Goal: Transaction & Acquisition: Obtain resource

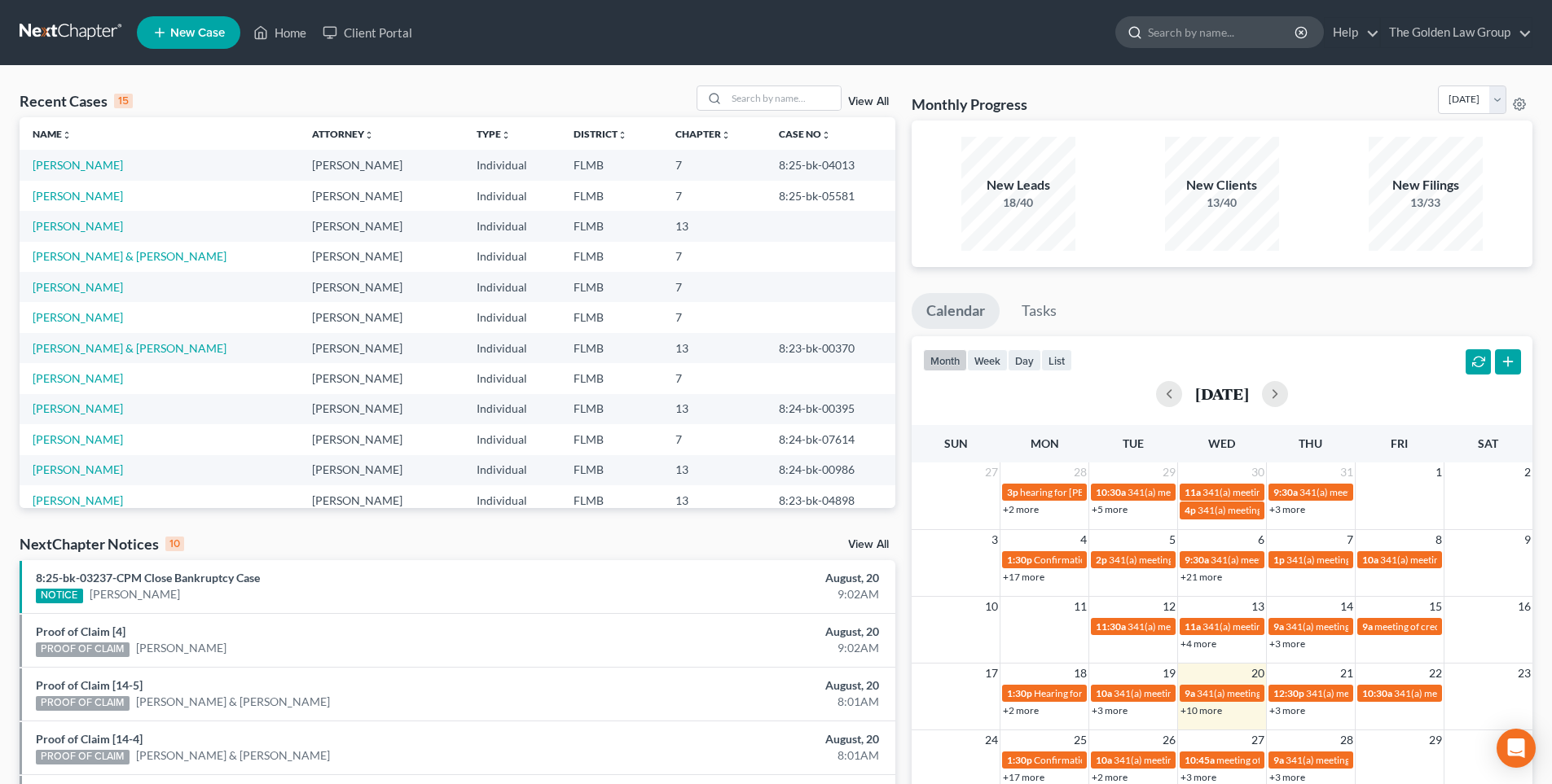
click at [1166, 37] on input "search" at bounding box center [1222, 32] width 149 height 30
type input "zahlin"
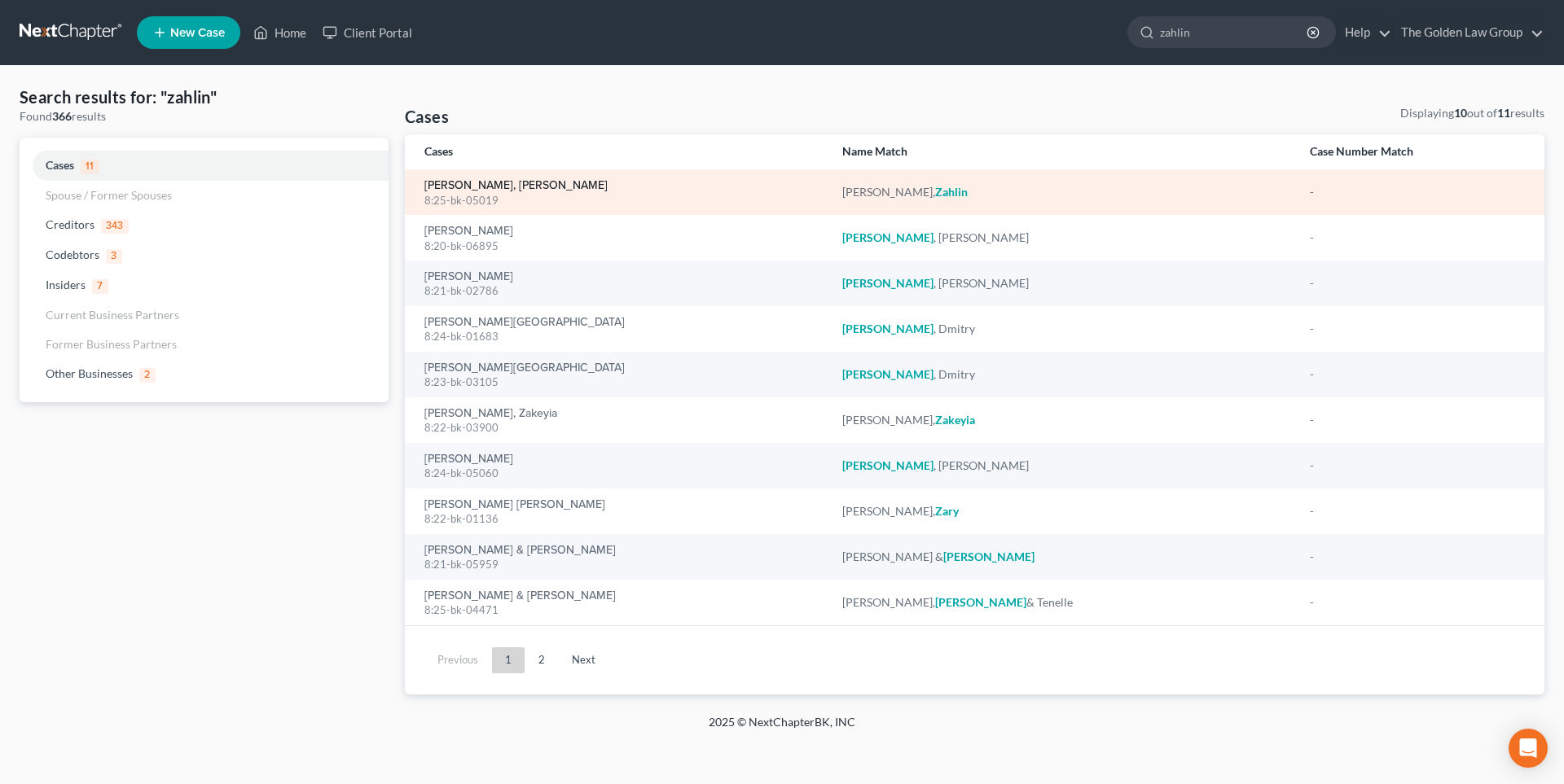
click at [490, 191] on link "[PERSON_NAME], [PERSON_NAME]" at bounding box center [516, 185] width 183 height 11
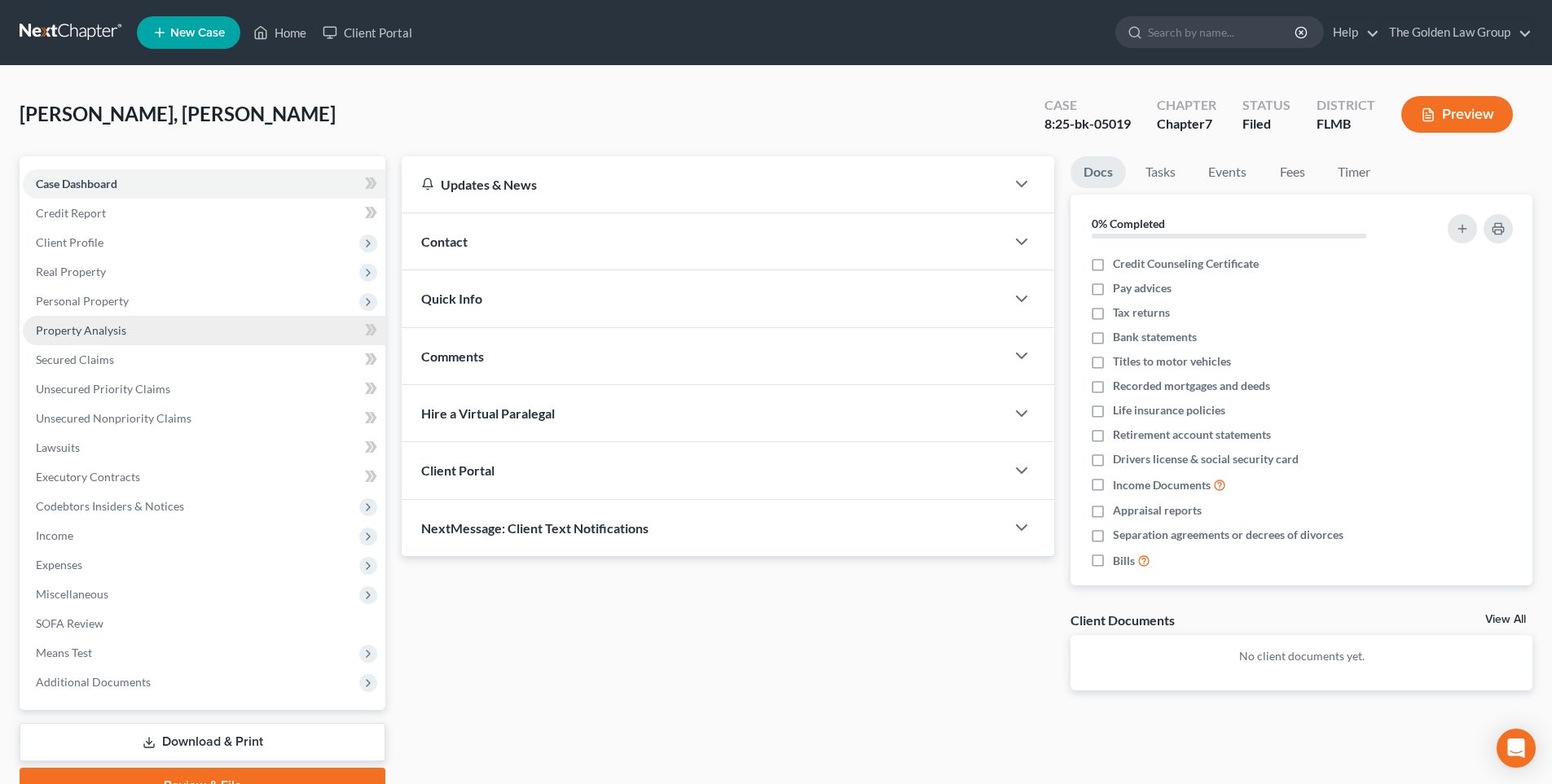
click at [83, 329] on span "Property Analysis" at bounding box center [81, 330] width 90 height 14
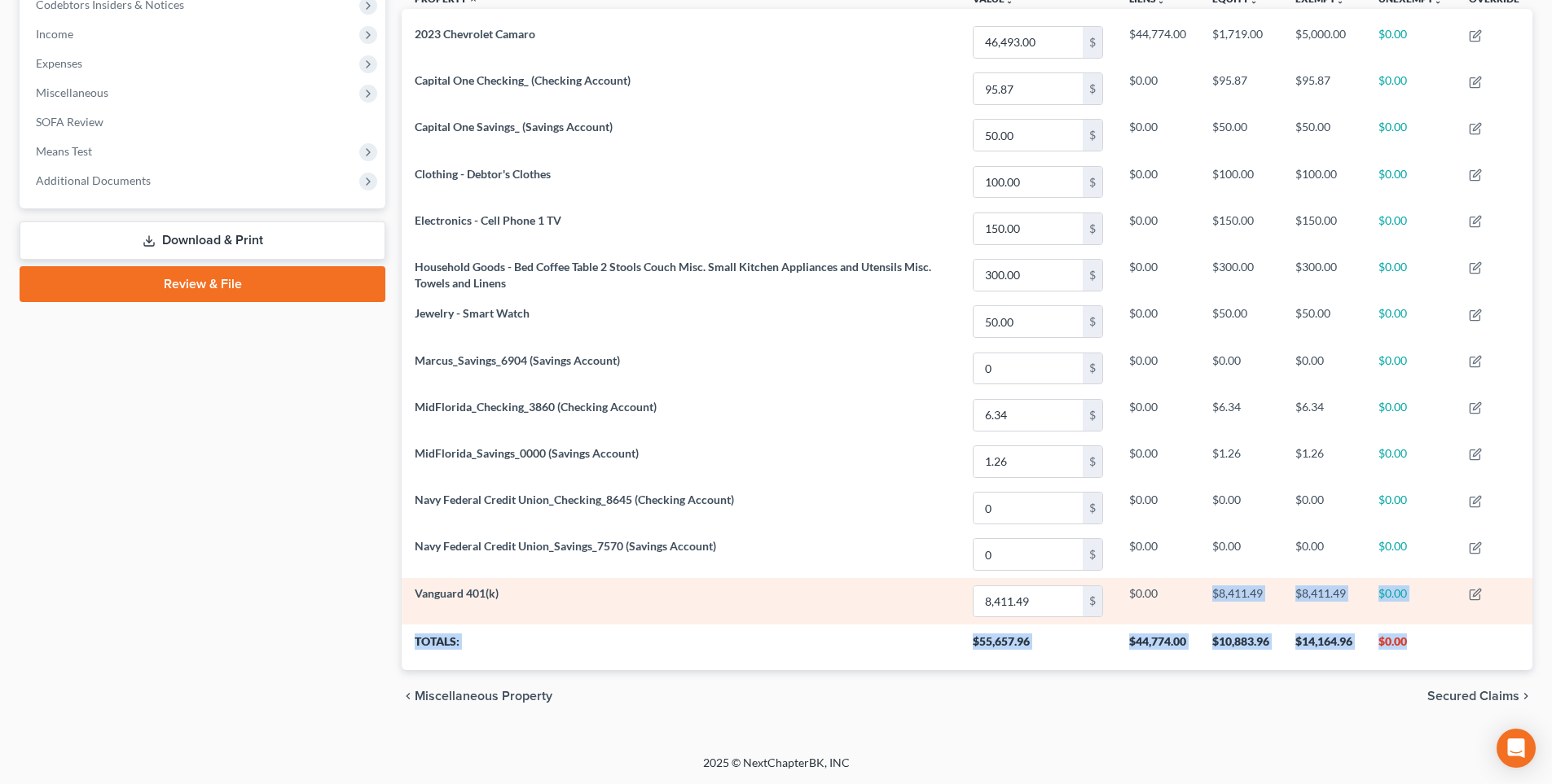
scroll to position [339, 0]
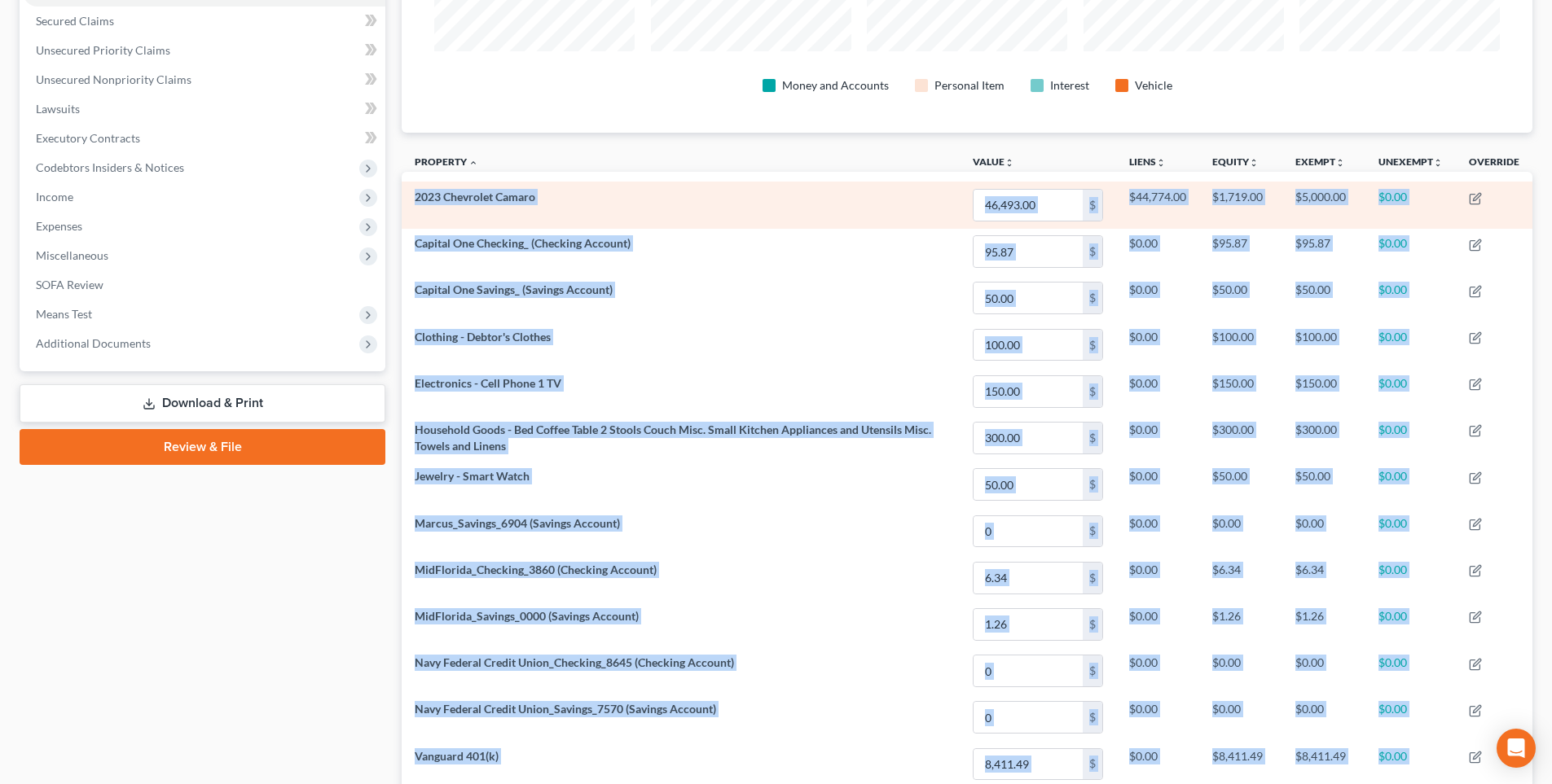
drag, startPoint x: 1448, startPoint y: 641, endPoint x: 418, endPoint y: 200, distance: 1120.4
click at [418, 200] on table "Property unfold_more expand_more expand_less Value unfold_more expand_more expa…" at bounding box center [967, 489] width 1130 height 688
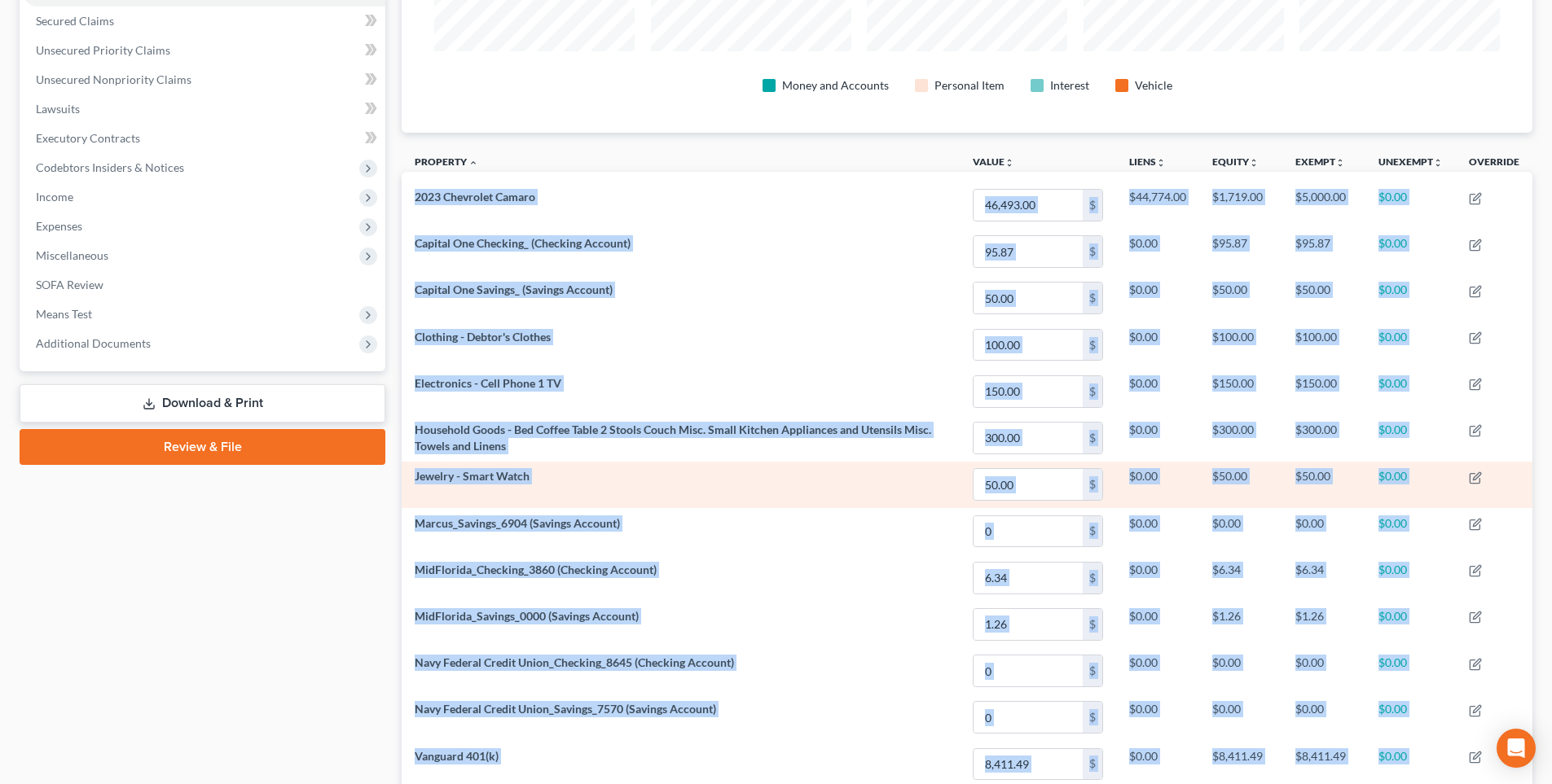
scroll to position [502, 0]
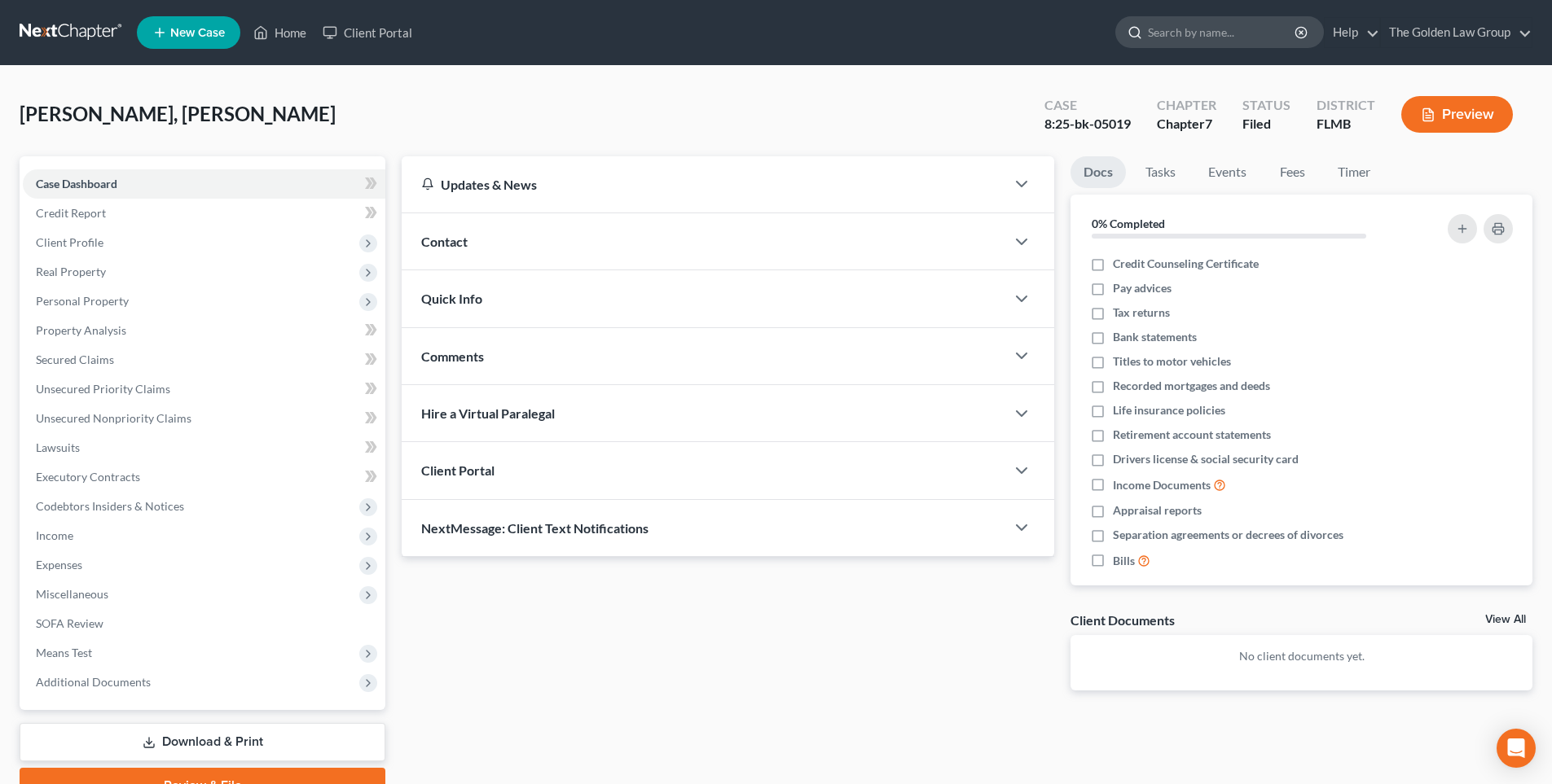
click at [1193, 34] on input "search" at bounding box center [1222, 32] width 149 height 30
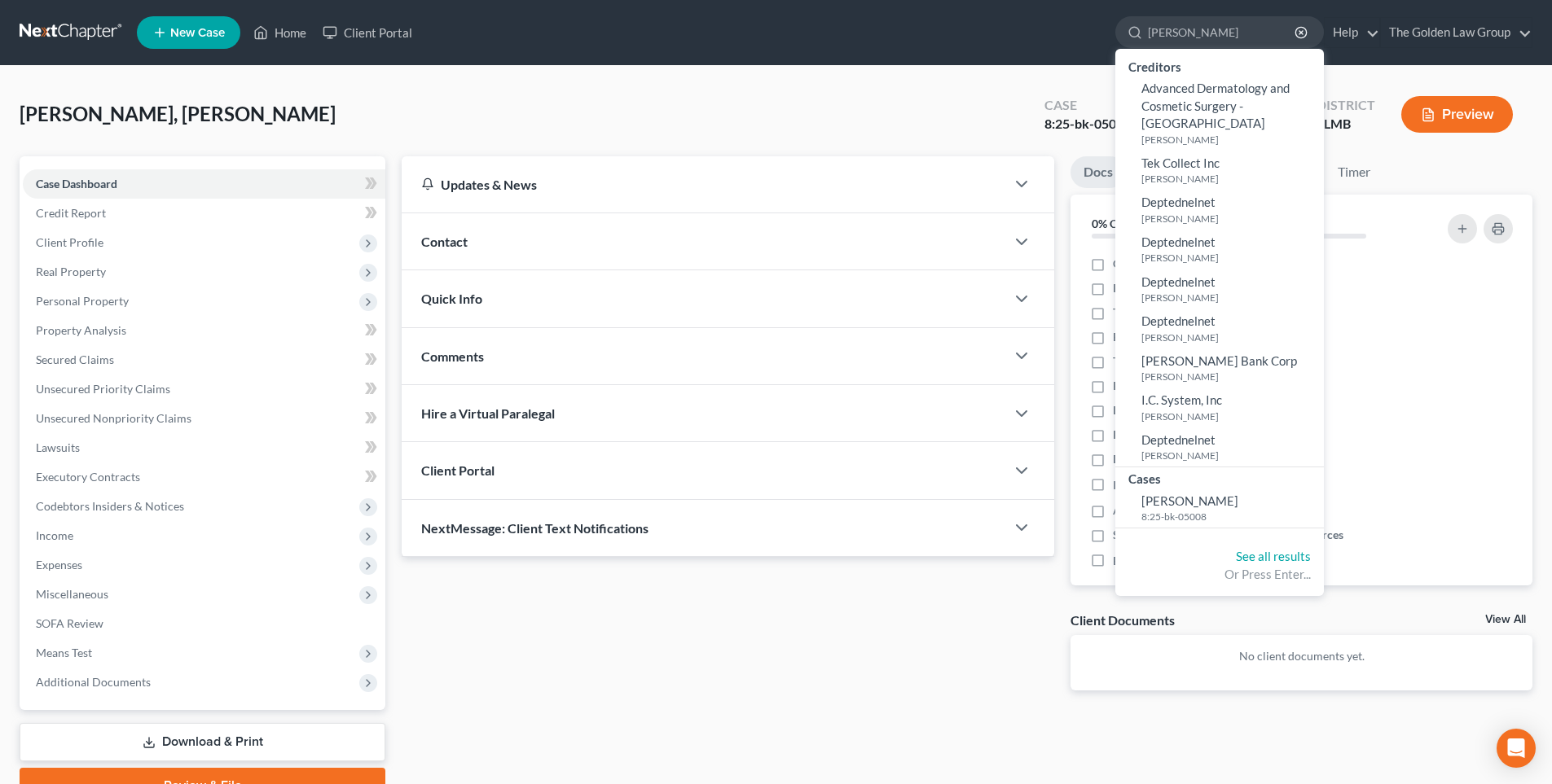
type input "[PERSON_NAME]"
click at [827, 592] on div "Updates & News × District Notes Take a look at NextChapter's District Notes to …" at bounding box center [728, 436] width 669 height 561
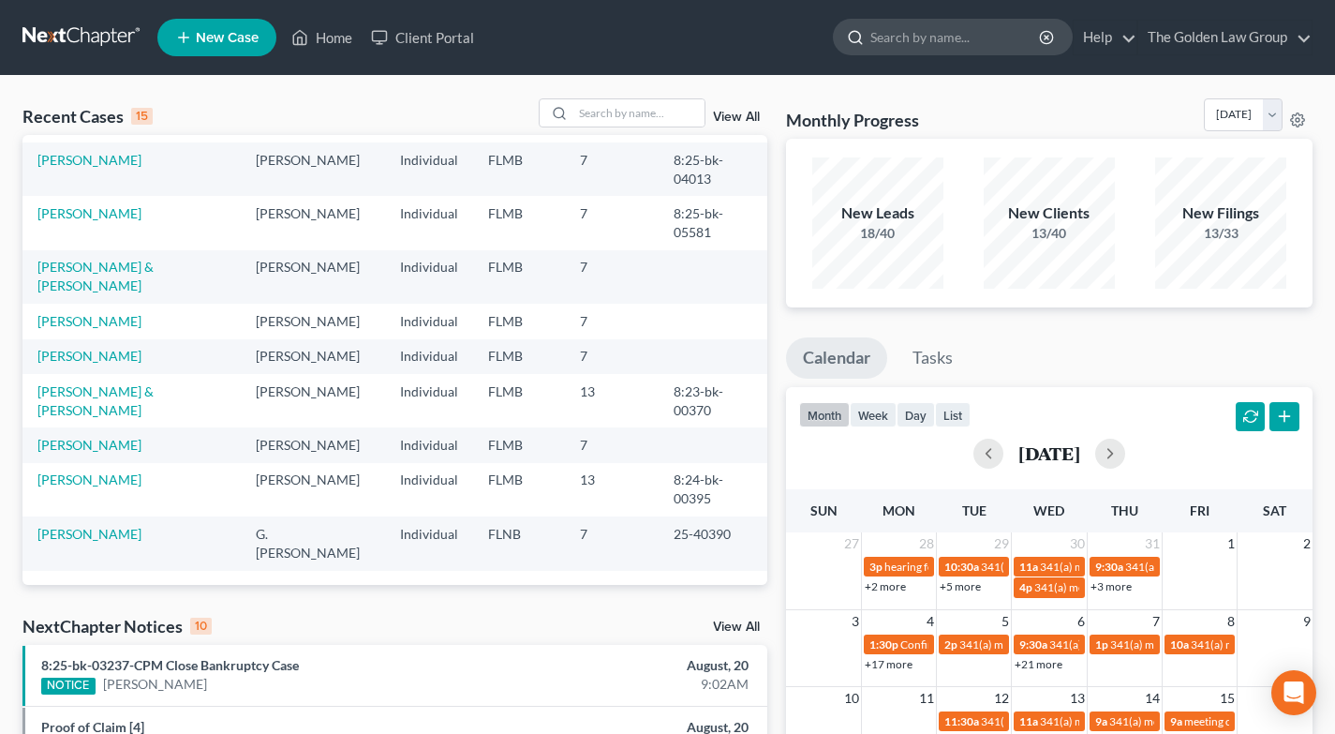
click at [894, 40] on input "search" at bounding box center [955, 37] width 171 height 35
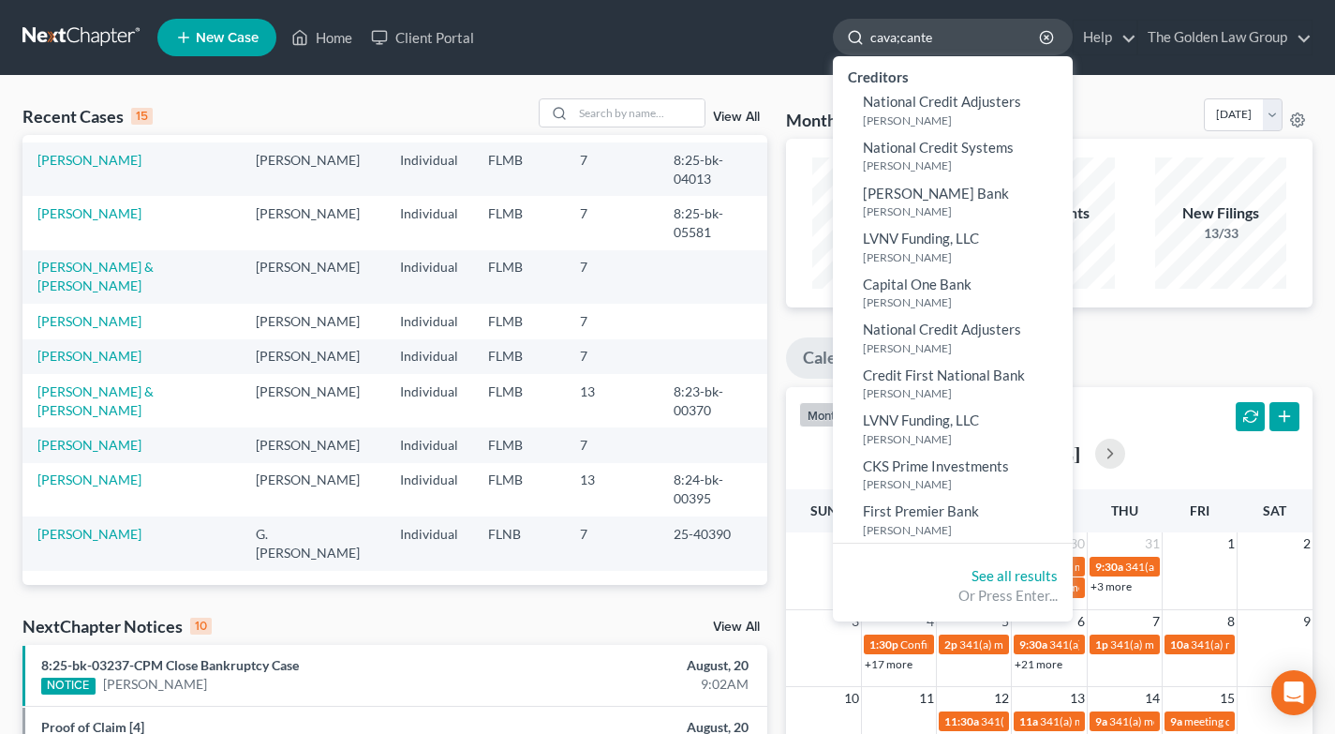
click at [903, 40] on input "cava;cante" at bounding box center [955, 37] width 171 height 35
type input "cavalcante"
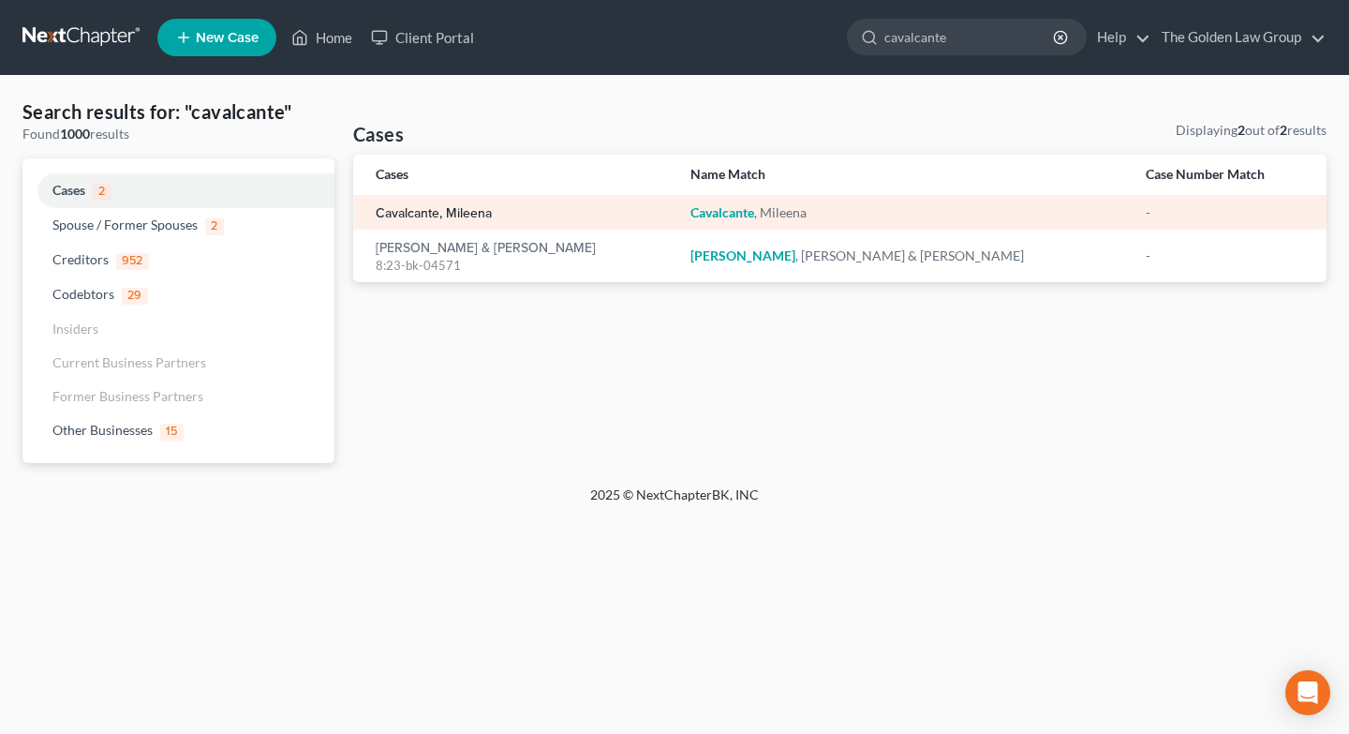
click at [472, 215] on link "Cavalcante, Mileena" at bounding box center [434, 213] width 116 height 13
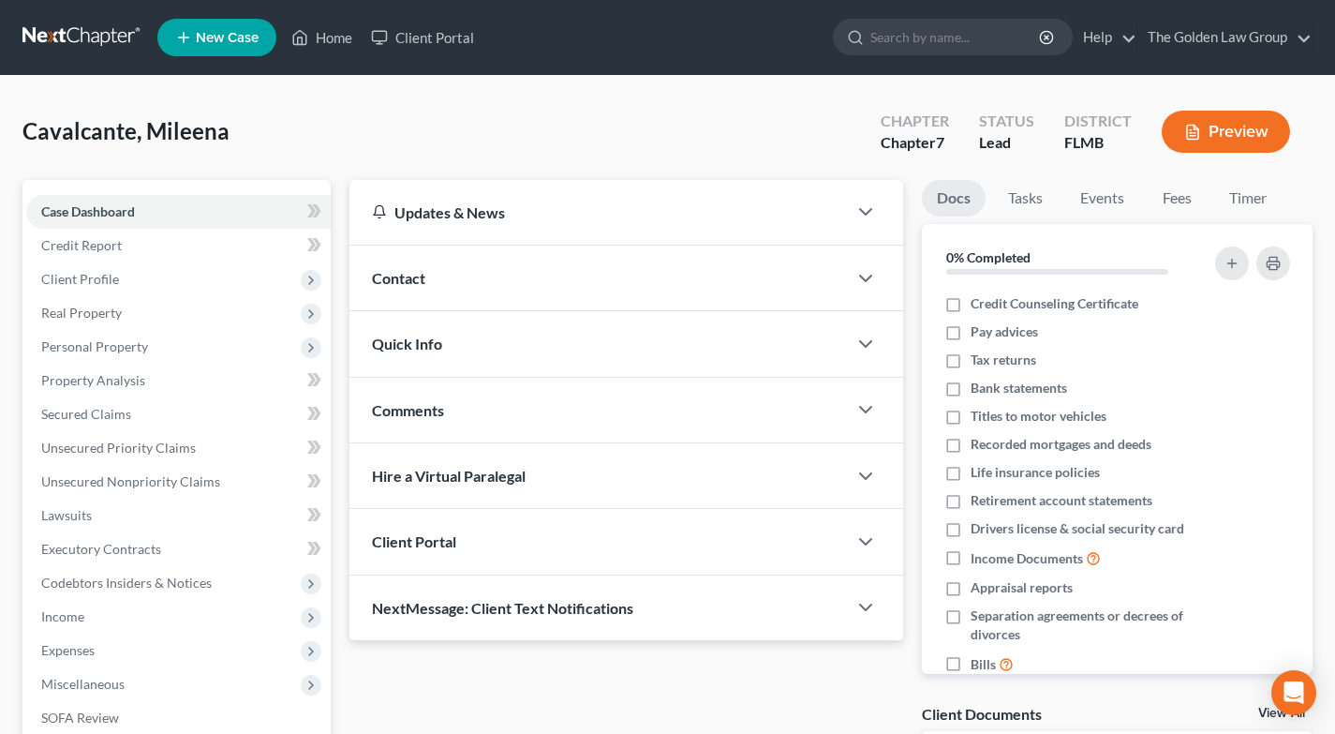
click at [1234, 127] on button "Preview" at bounding box center [1226, 132] width 128 height 42
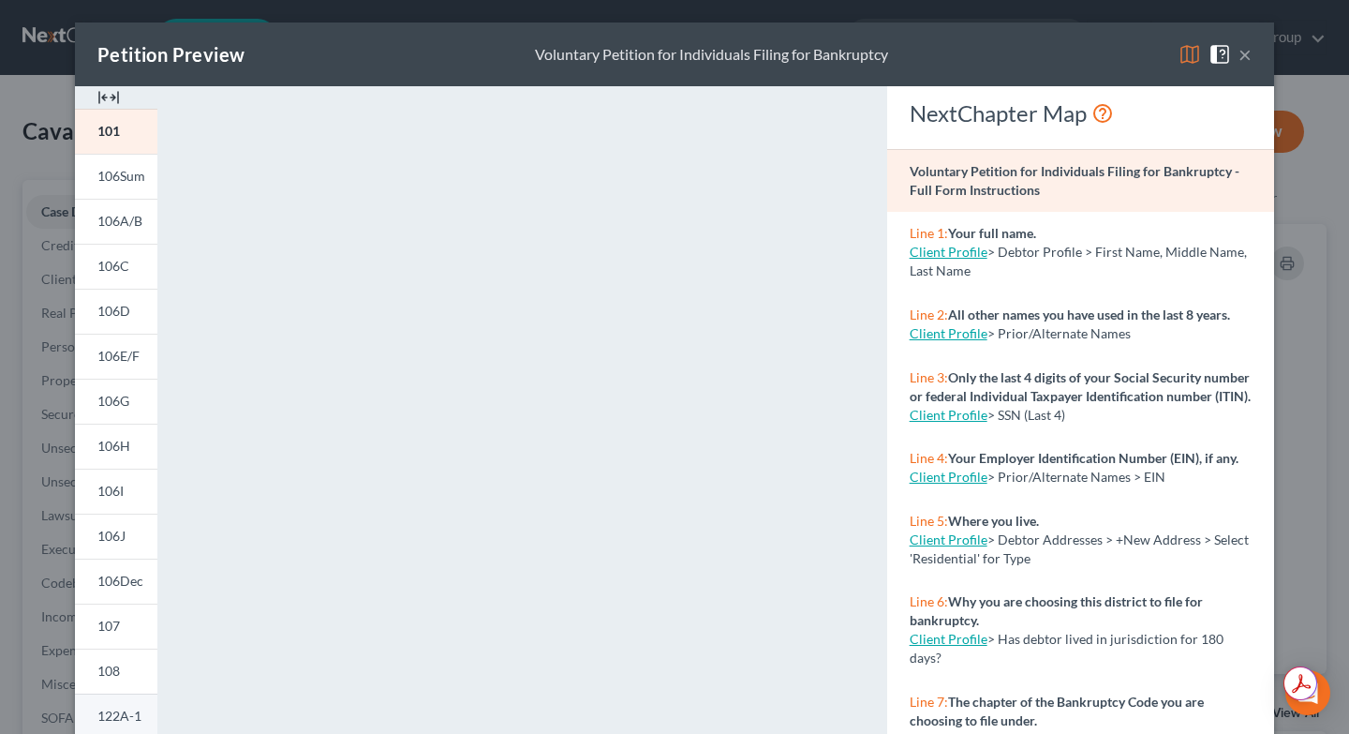
scroll to position [323, 0]
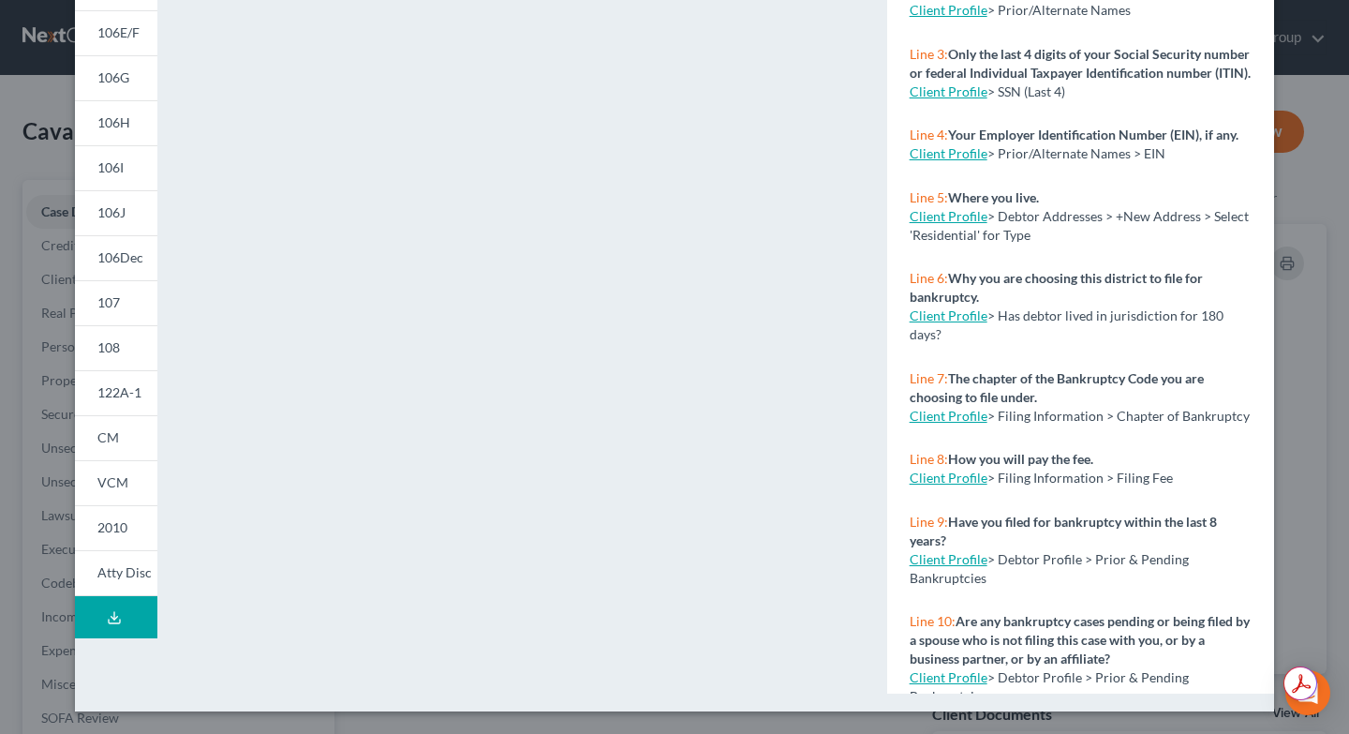
click at [114, 616] on line at bounding box center [114, 615] width 0 height 7
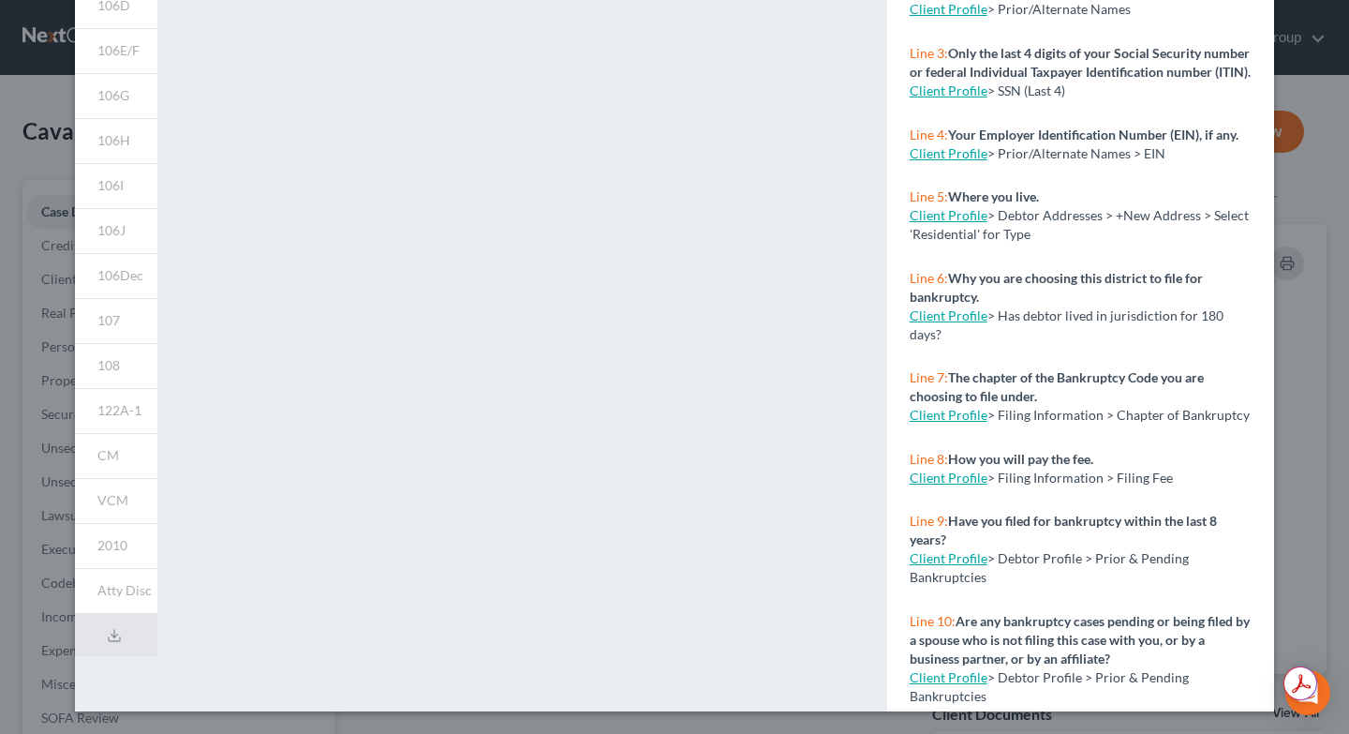
scroll to position [0, 0]
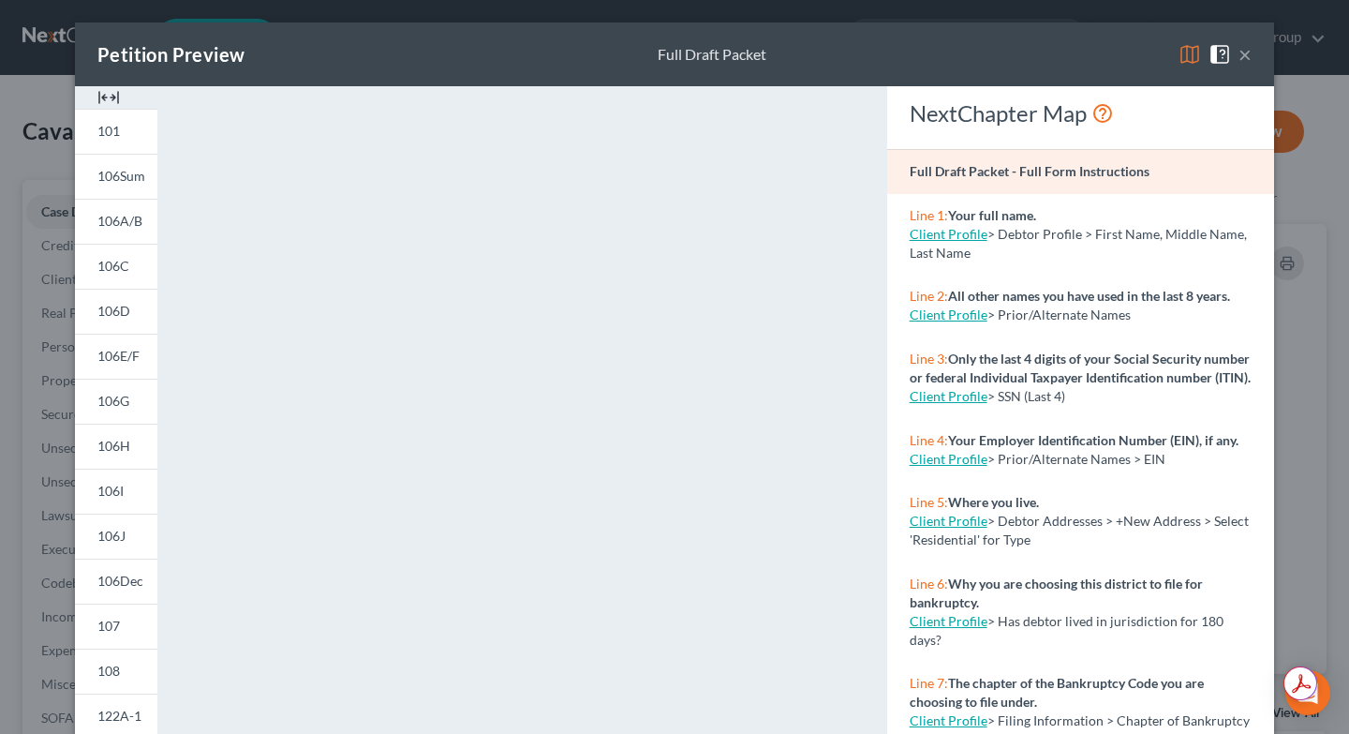
click at [1239, 54] on button "×" at bounding box center [1245, 54] width 13 height 22
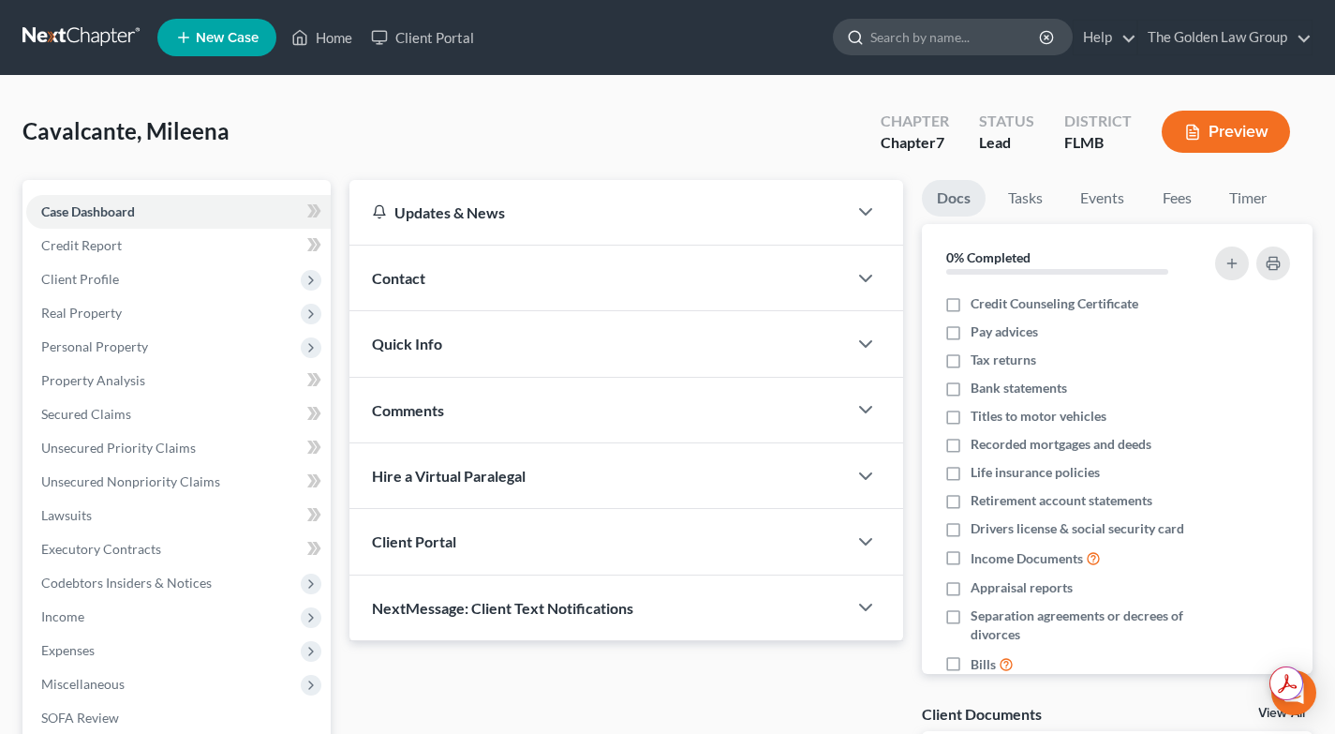
click at [920, 39] on input "search" at bounding box center [955, 37] width 171 height 35
type input "[PERSON_NAME]"
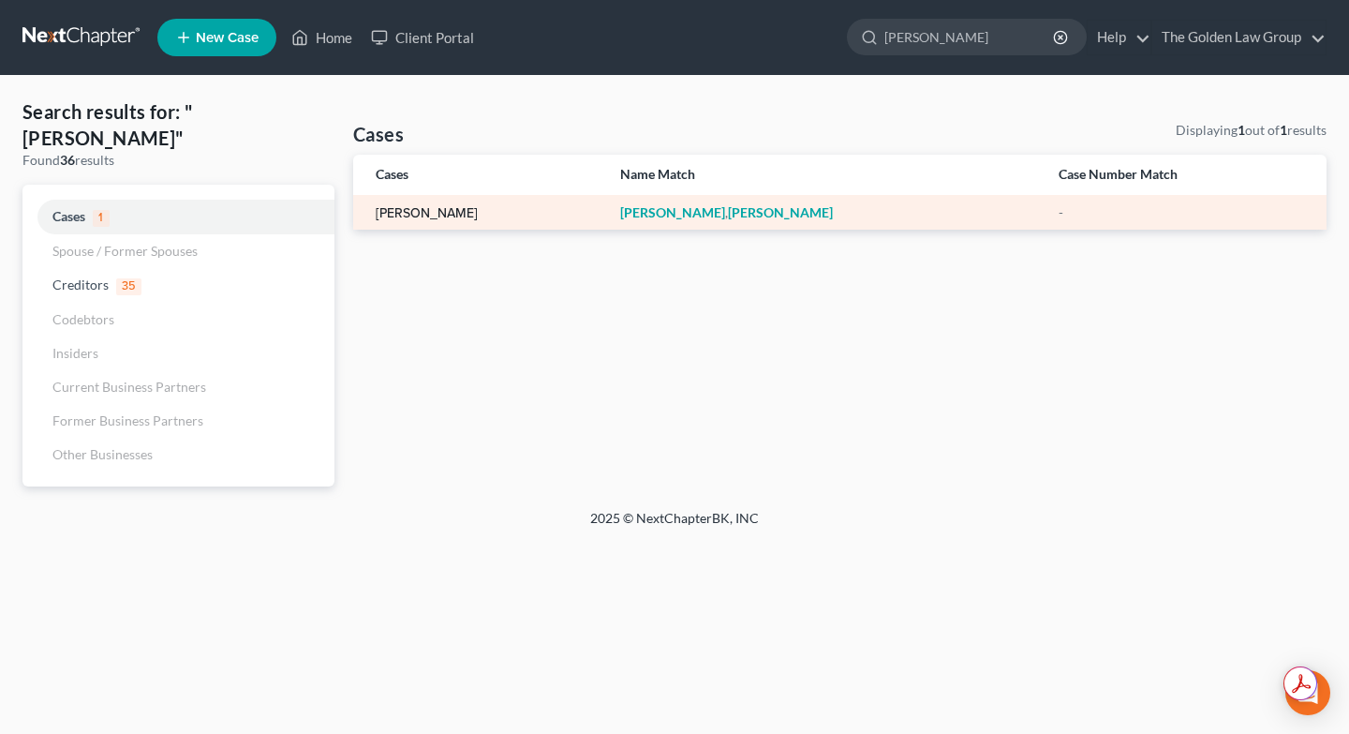
click at [416, 207] on link "[PERSON_NAME]" at bounding box center [427, 213] width 102 height 13
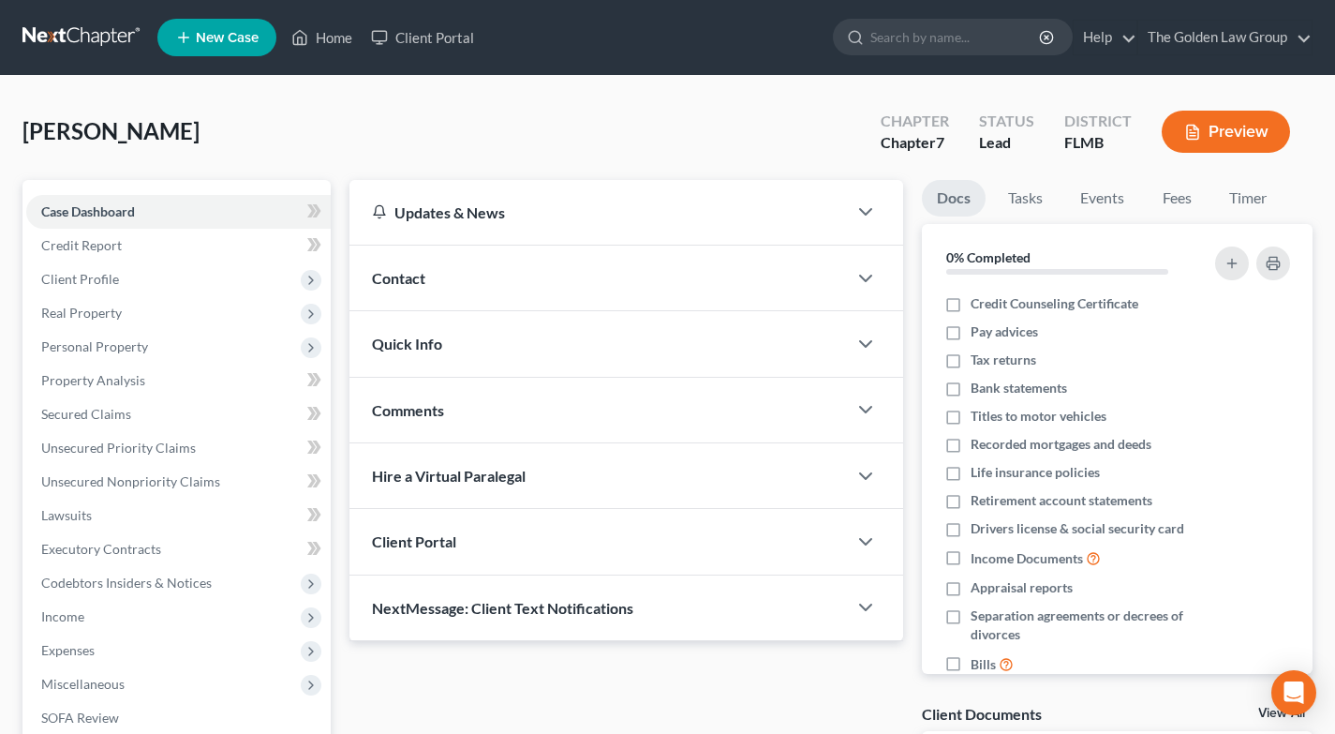
click at [1236, 136] on button "Preview" at bounding box center [1226, 132] width 128 height 42
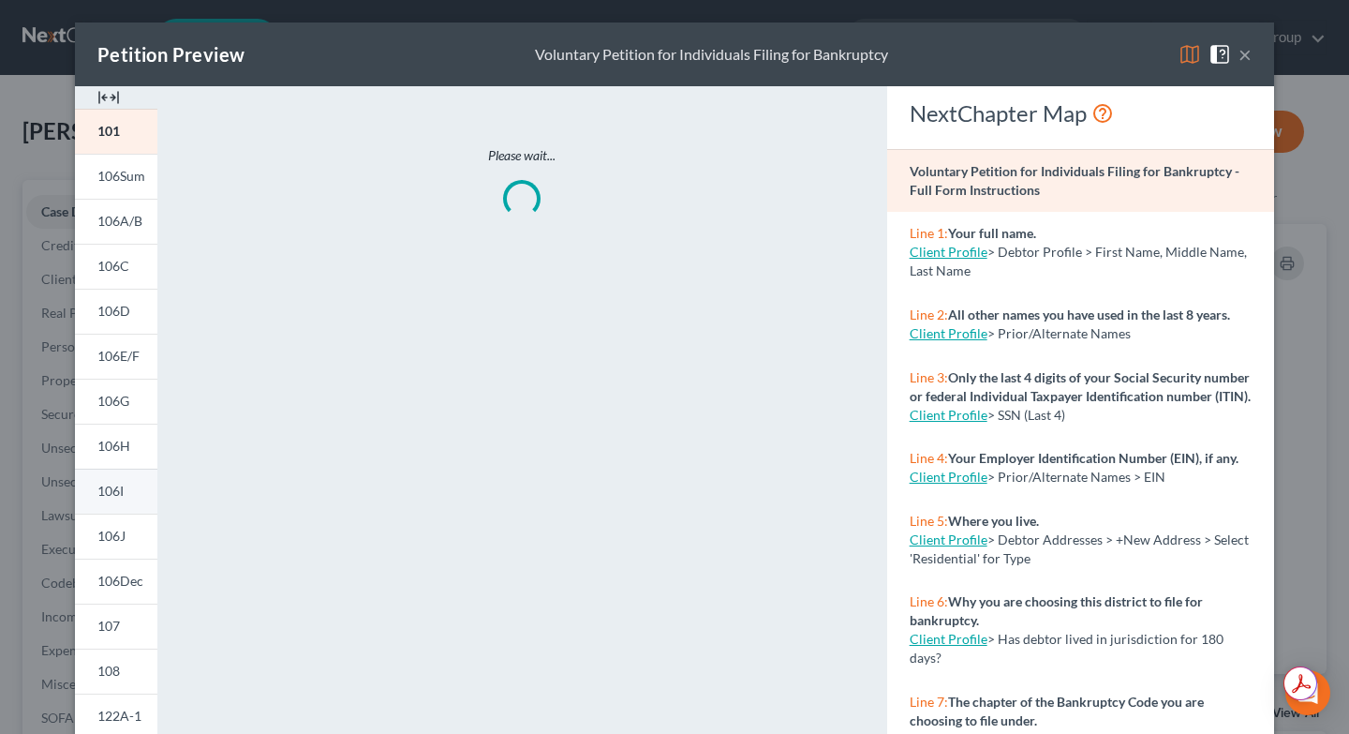
scroll to position [305, 0]
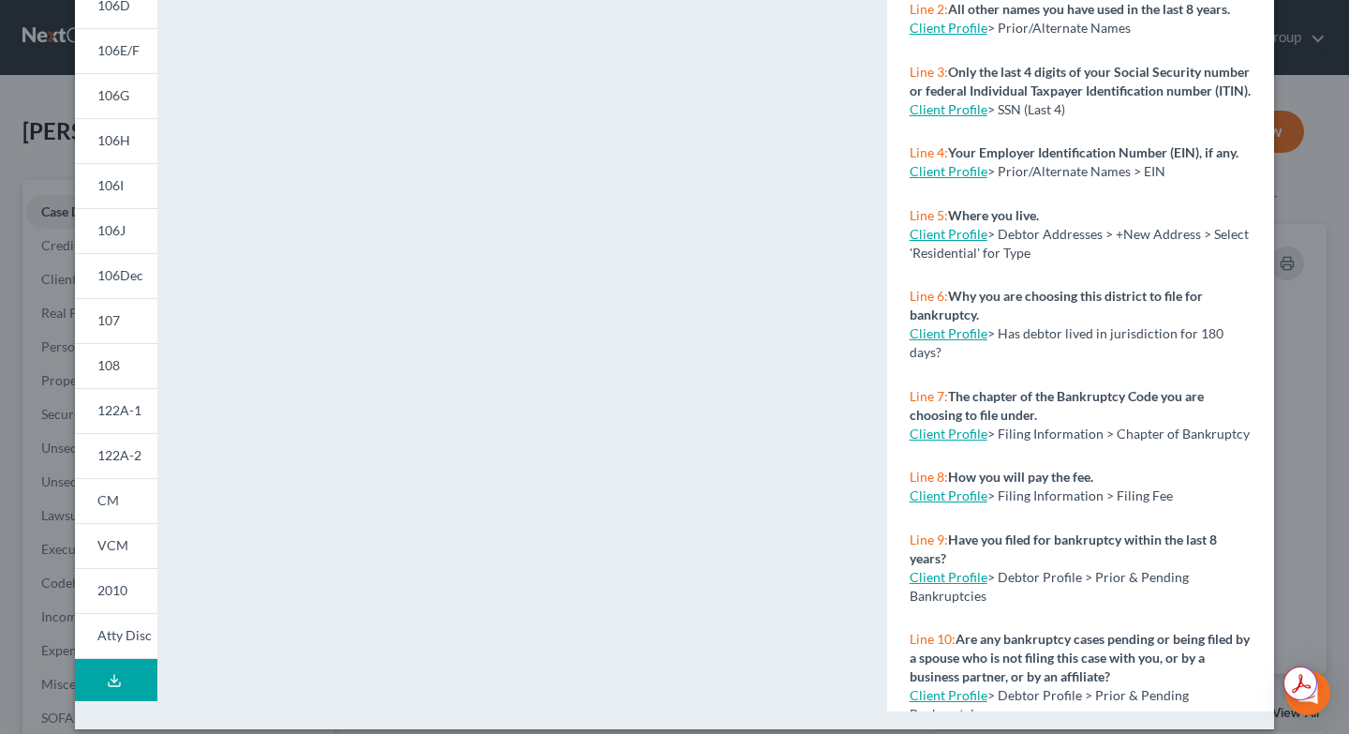
click at [110, 681] on icon at bounding box center [114, 680] width 15 height 15
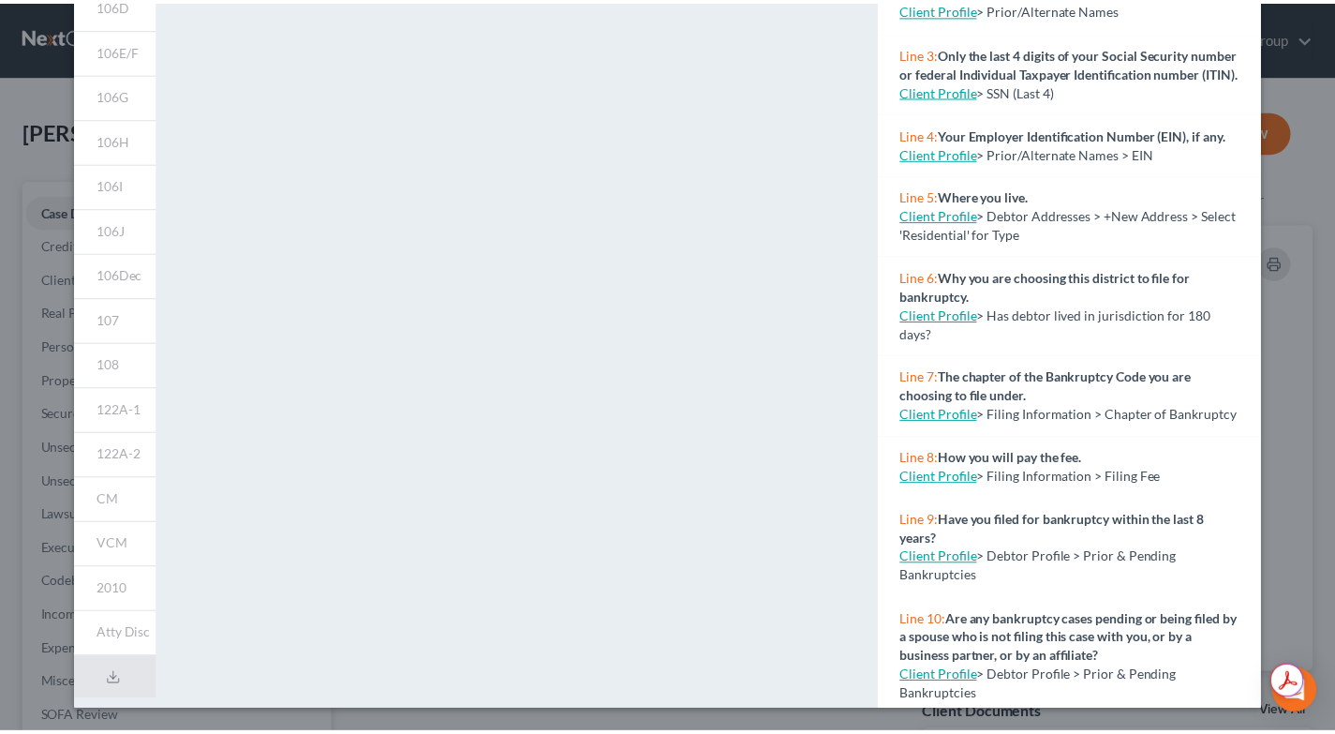
scroll to position [0, 0]
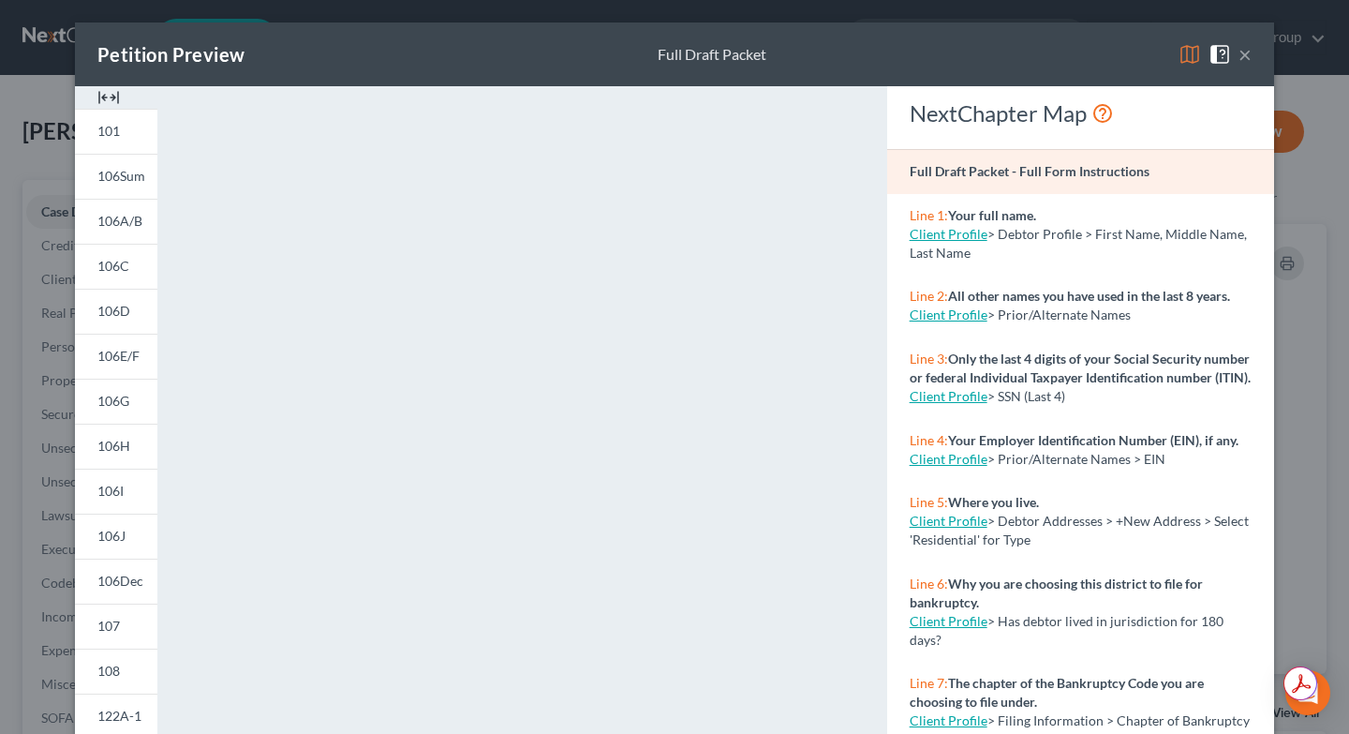
click at [1239, 55] on button "×" at bounding box center [1245, 54] width 13 height 22
